Goal: Information Seeking & Learning: Learn about a topic

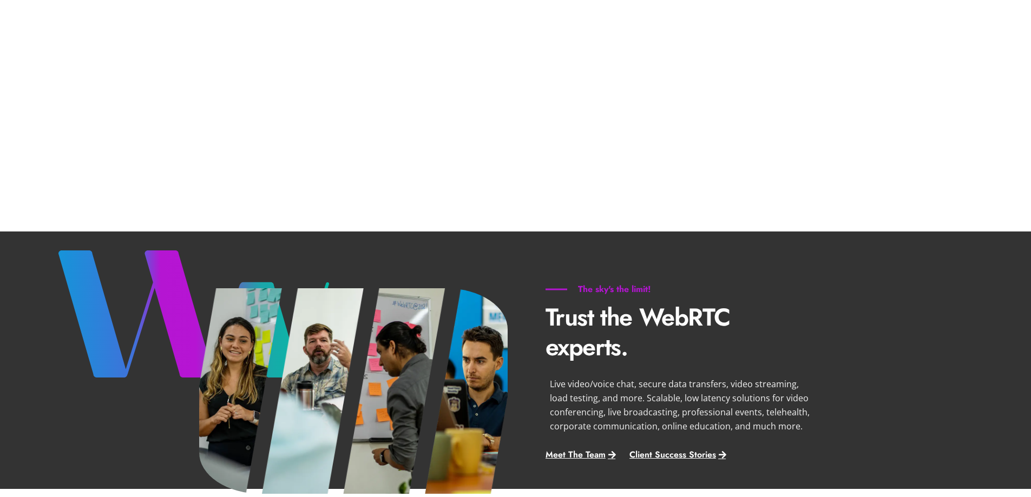
scroll to position [314, 0]
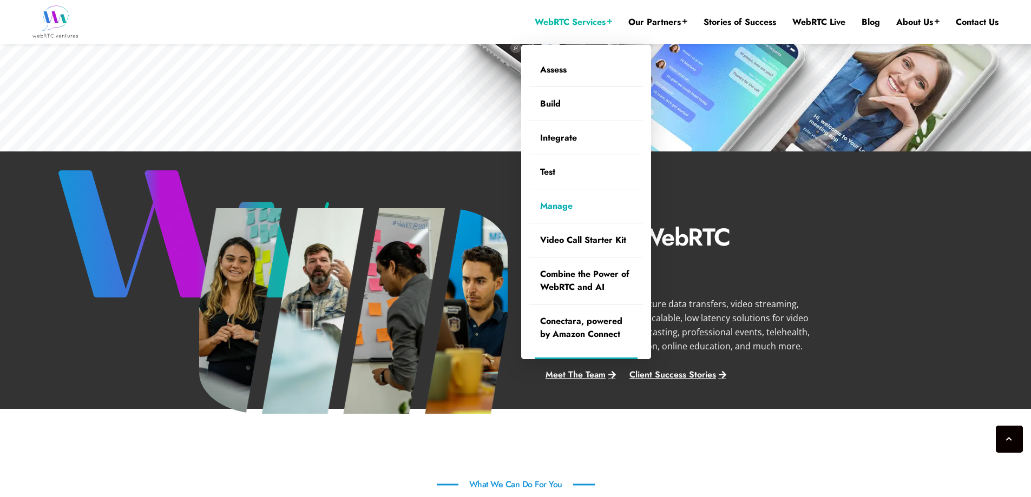
click at [571, 203] on link "Manage" at bounding box center [586, 206] width 114 height 34
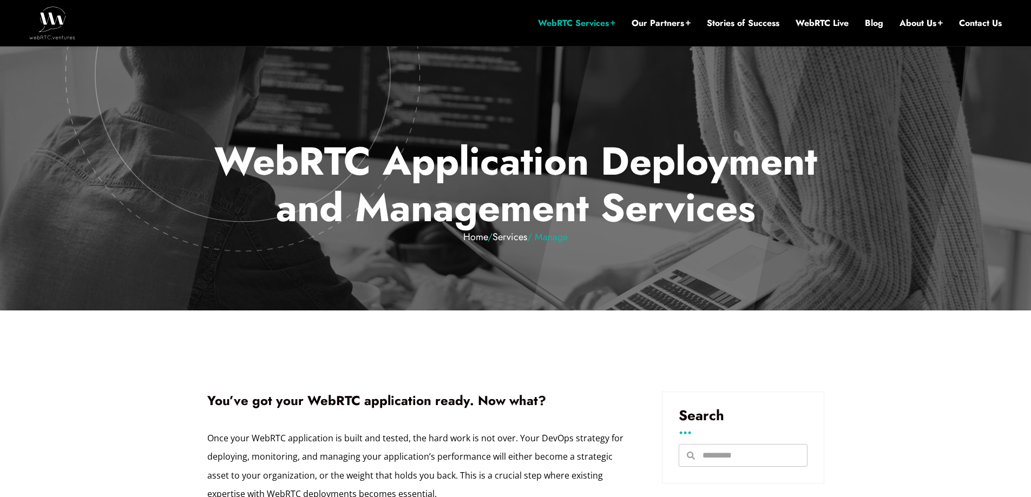
scroll to position [273, 0]
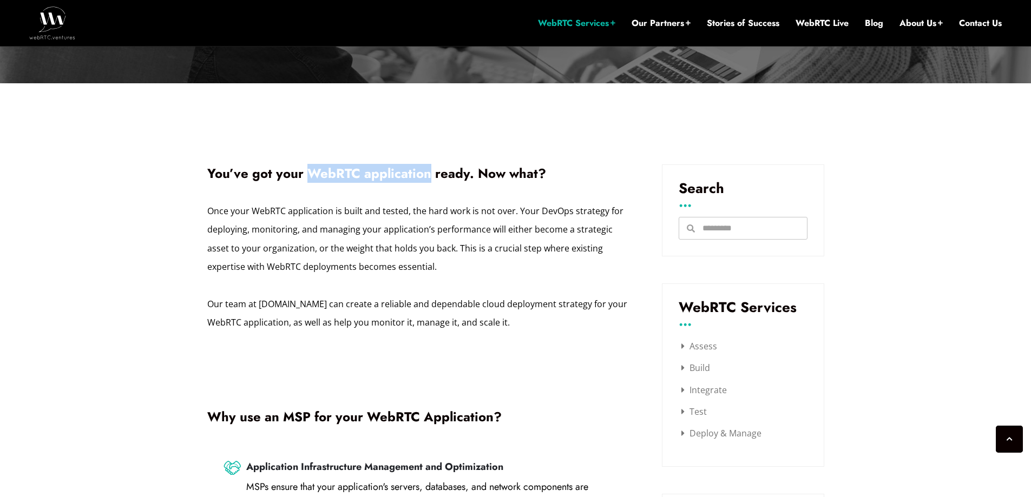
drag, startPoint x: 306, startPoint y: 172, endPoint x: 428, endPoint y: 166, distance: 121.9
click at [428, 166] on h1 "You’ve got your WebRTC application ready. Now what?" at bounding box center [418, 173] width 422 height 18
copy h1 "WebRTC application"
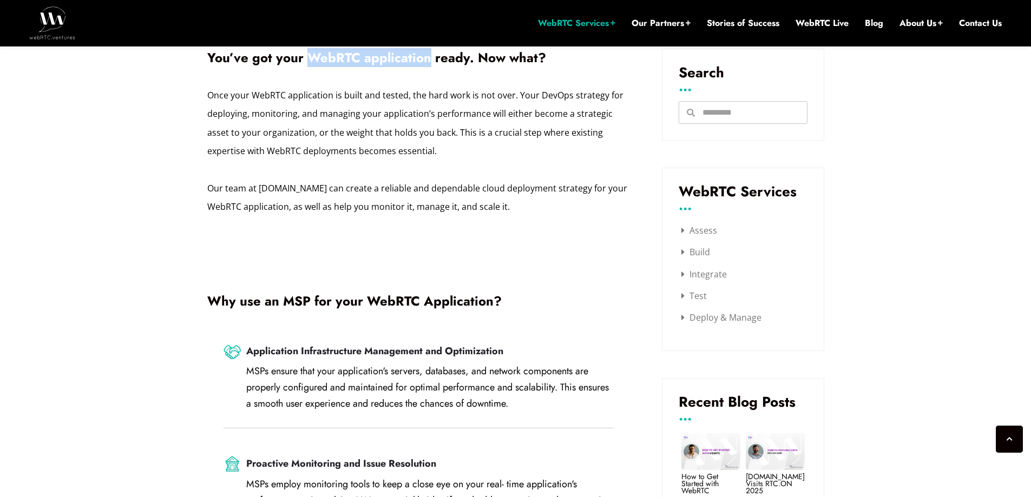
scroll to position [111, 0]
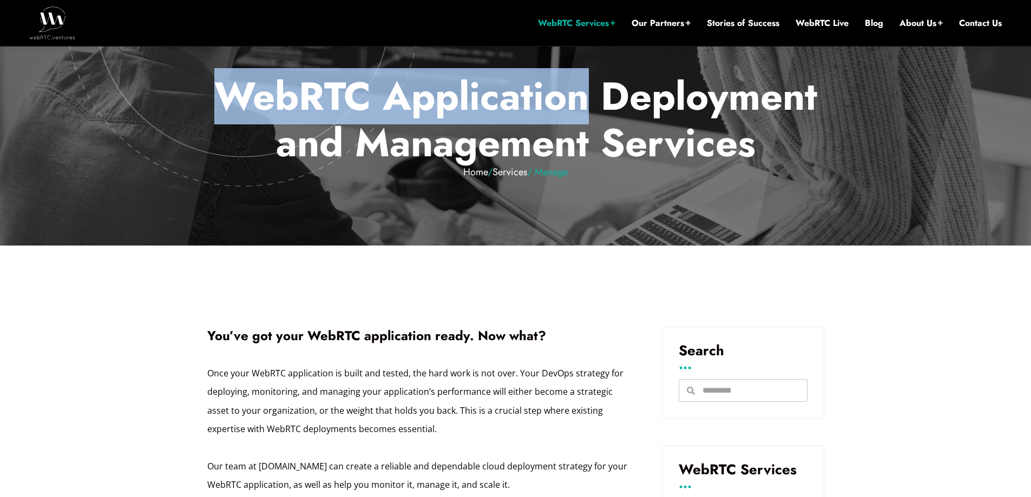
drag, startPoint x: 218, startPoint y: 88, endPoint x: 586, endPoint y: 87, distance: 367.9
click at [586, 87] on p "WebRTC Application Deployment and Management Services Home / Services / Manage ." at bounding box center [515, 125] width 633 height 105
copy p "WebRTC Application"
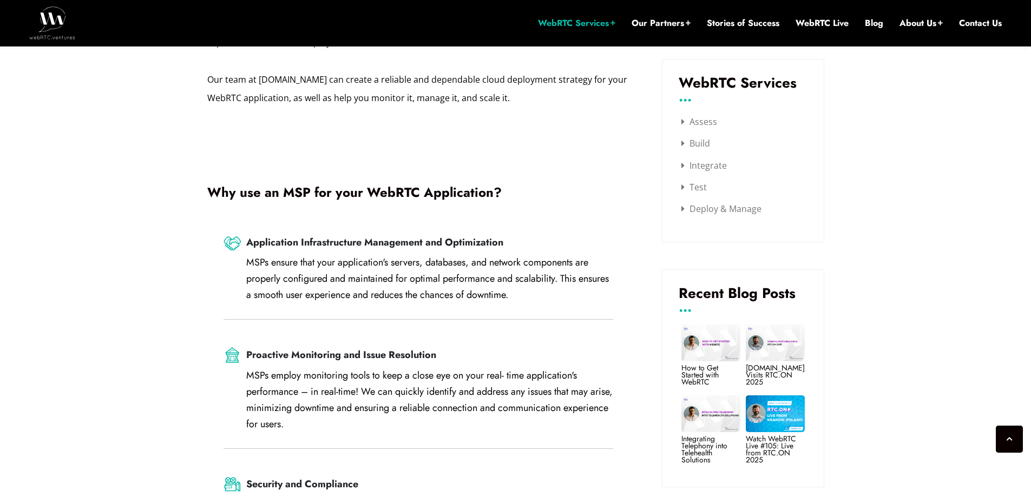
scroll to position [598, 0]
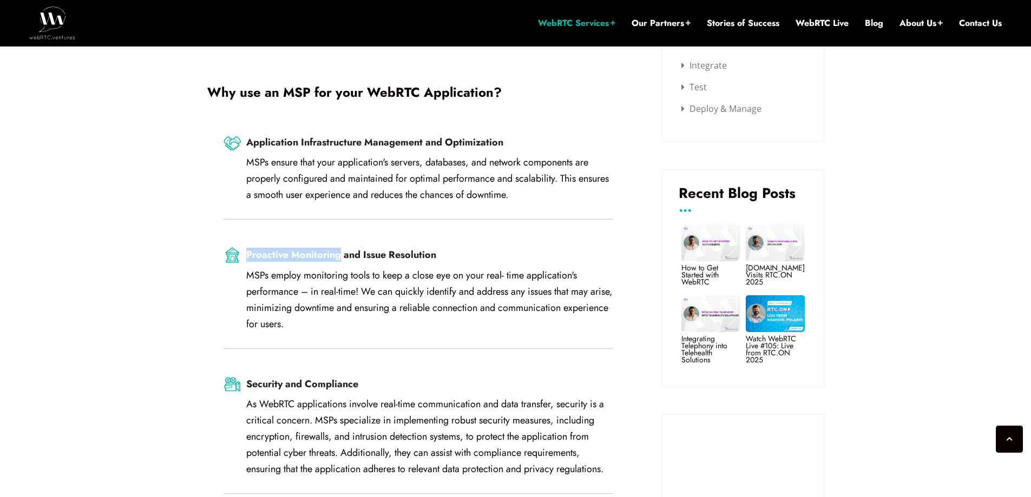
drag, startPoint x: 247, startPoint y: 254, endPoint x: 339, endPoint y: 256, distance: 92.0
click at [339, 256] on h3 "Proactive Monitoring and Issue Resolution" at bounding box center [429, 255] width 367 height 12
copy h3 "Proactive Monitoring"
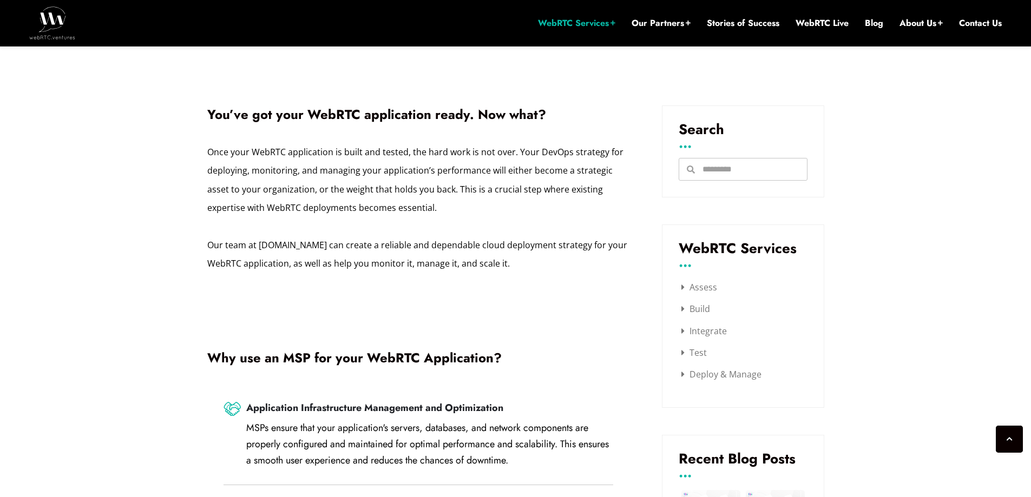
scroll to position [327, 0]
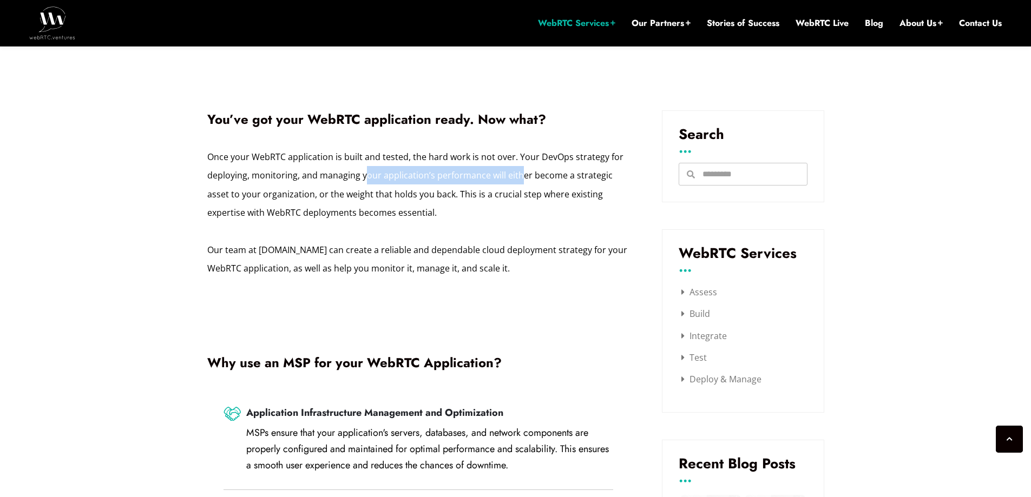
drag, startPoint x: 319, startPoint y: 176, endPoint x: 485, endPoint y: 176, distance: 165.5
click at [485, 176] on div "Once your WebRTC application is built and tested, the hard work is not over. Yo…" at bounding box center [418, 213] width 422 height 130
copy div "managing your application’s performance"
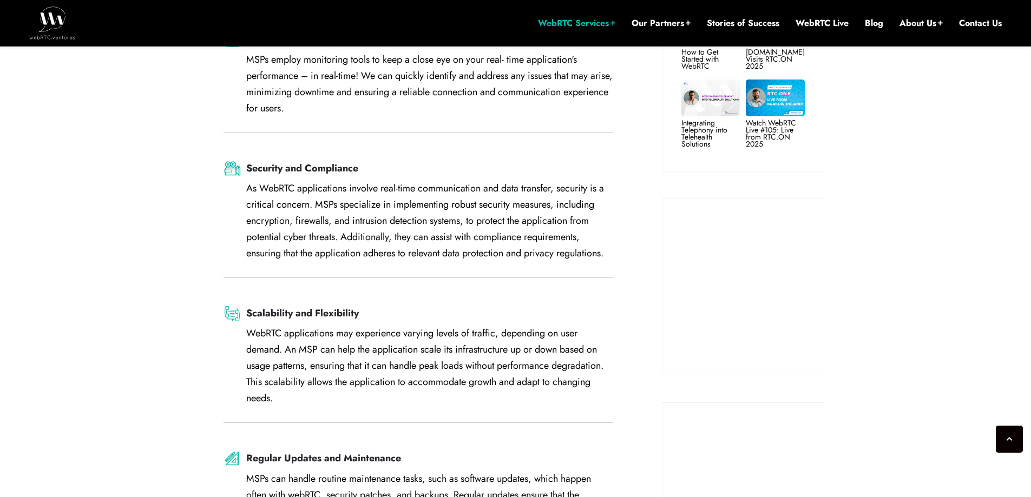
scroll to position [814, 0]
